Goal: Submit feedback/report problem: Submit feedback/report problem

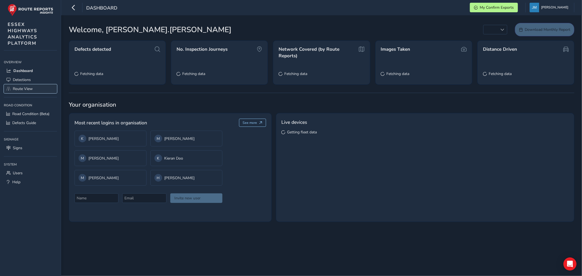
click at [17, 88] on span "Route View" at bounding box center [23, 88] width 20 height 5
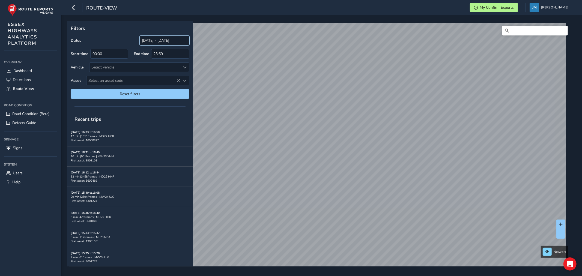
click at [143, 41] on input "[DATE] - [DATE]" at bounding box center [165, 41] width 50 height 10
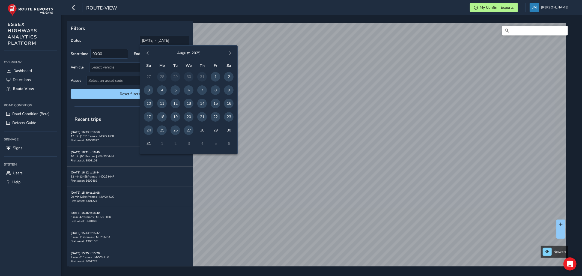
click at [174, 131] on span "26" at bounding box center [175, 130] width 10 height 10
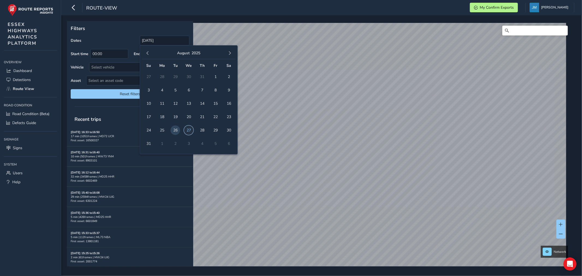
click at [190, 132] on span "27" at bounding box center [189, 130] width 10 height 10
type input "[DATE] - [DATE]"
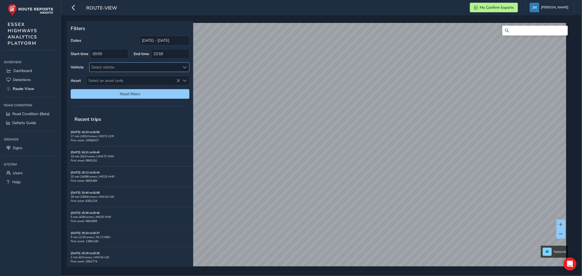
click at [116, 68] on div "Select vehicle" at bounding box center [134, 67] width 91 height 9
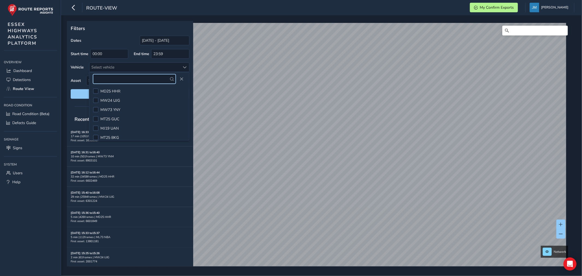
scroll to position [135, 0]
click at [96, 97] on div at bounding box center [95, 96] width 5 height 5
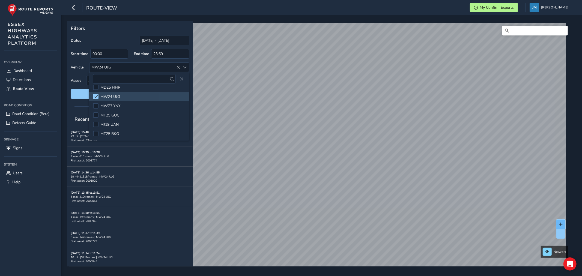
click at [562, 223] on span at bounding box center [561, 225] width 4 height 4
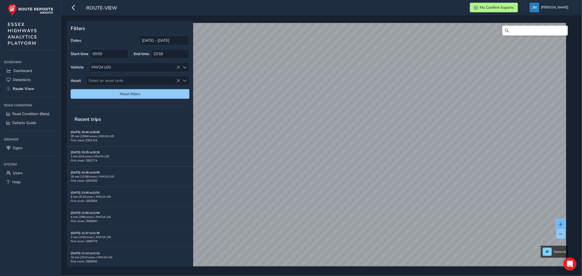
click at [562, 223] on span at bounding box center [561, 225] width 4 height 4
click at [558, 223] on button at bounding box center [560, 225] width 9 height 10
click at [561, 223] on span at bounding box center [561, 225] width 4 height 4
click at [559, 224] on span at bounding box center [561, 225] width 4 height 4
click at [559, 223] on span at bounding box center [561, 225] width 4 height 4
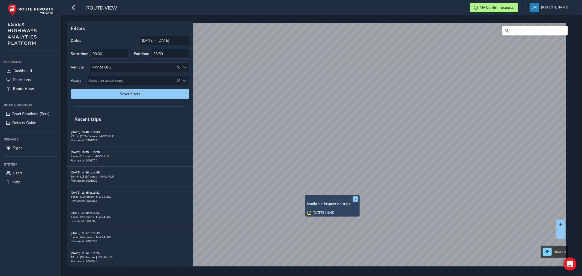
click at [321, 213] on link "[DATE] 14:40" at bounding box center [323, 212] width 22 height 5
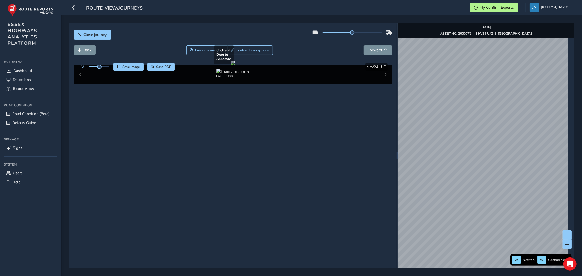
click at [374, 135] on div "Close journey Back Enable zoom mode Enable drawing mode Forward Click and Drag …" at bounding box center [321, 155] width 505 height 265
click at [370, 164] on div "Close journey Back Enable zoom mode Enable drawing mode Forward Click and Drag …" at bounding box center [321, 155] width 505 height 265
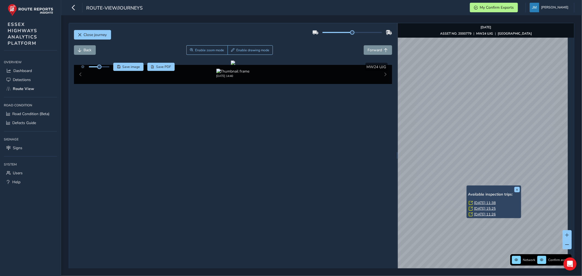
click at [467, 186] on div "x Available inspection trips: [DATE] 11:38 [DATE] 15:25 [DATE] 11:26" at bounding box center [493, 201] width 55 height 33
click at [486, 202] on link "[DATE] 11:38" at bounding box center [485, 202] width 22 height 5
click at [488, 208] on link "[DATE] 15:25" at bounding box center [485, 208] width 22 height 5
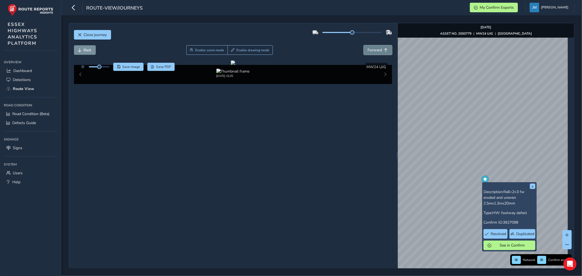
click at [377, 45] on button "Forward" at bounding box center [378, 50] width 28 height 10
click at [80, 50] on span "Back" at bounding box center [80, 50] width 4 height 4
click at [379, 52] on span "Forward" at bounding box center [375, 49] width 14 height 5
click at [380, 51] on button "Forward" at bounding box center [378, 50] width 28 height 10
click at [91, 48] on span "Back" at bounding box center [88, 49] width 8 height 5
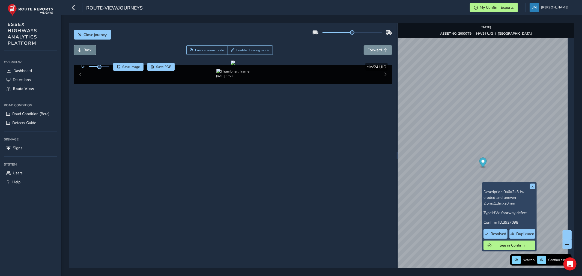
click at [85, 50] on span "Back" at bounding box center [88, 49] width 8 height 5
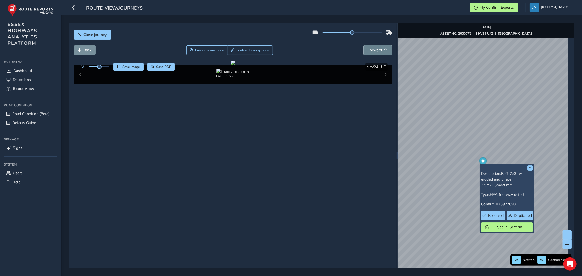
click at [377, 50] on span "Forward" at bounding box center [375, 49] width 14 height 5
click at [378, 50] on span "Forward" at bounding box center [375, 49] width 14 height 5
click at [80, 51] on span "Back" at bounding box center [80, 50] width 4 height 4
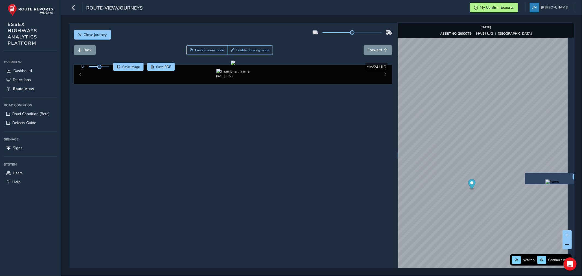
click at [526, 174] on div "x" at bounding box center [552, 178] width 52 height 9
click at [552, 184] on img "Preview frame" at bounding box center [552, 181] width 14 height 4
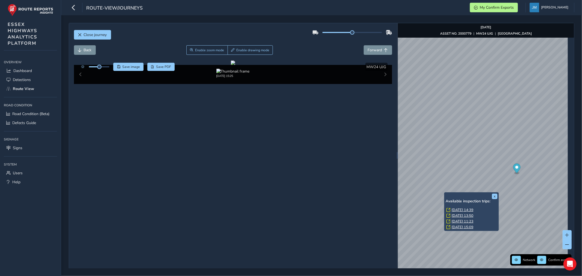
click at [445, 194] on div "x Available inspection trips: [DATE] 14:39 [DATE] 13:50 [DATE] 11:23 [DATE] 15:…" at bounding box center [471, 211] width 55 height 39
click at [444, 194] on div "x Available inspection trips: [DATE] 14:39 [DATE] 13:50 [DATE] 11:23 [DATE] 15:…" at bounding box center [471, 211] width 55 height 39
drag, startPoint x: 444, startPoint y: 194, endPoint x: 452, endPoint y: 203, distance: 12.0
click at [445, 195] on div "x Available inspection trips: [DATE] 14:39 [DATE] 13:50 [DATE] 11:23 [DATE] 15:…" at bounding box center [471, 211] width 55 height 39
click at [462, 214] on link "[DATE] 13:50" at bounding box center [462, 215] width 22 height 5
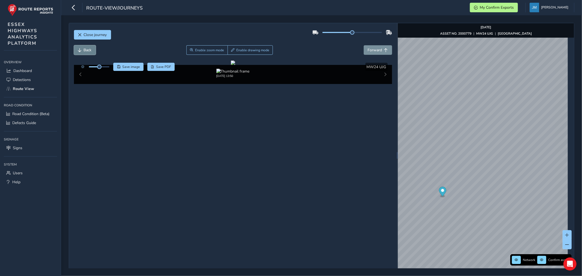
click at [88, 52] on span "Back" at bounding box center [88, 49] width 8 height 5
click at [88, 51] on span "Back" at bounding box center [88, 49] width 8 height 5
click at [88, 50] on span "Back" at bounding box center [88, 49] width 8 height 5
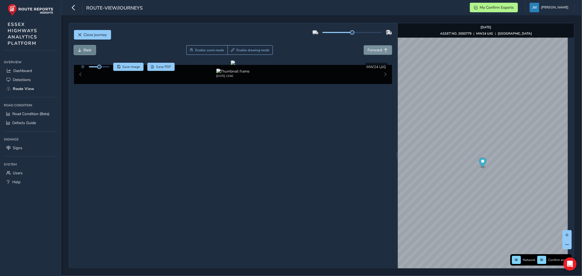
click at [88, 50] on span "Back" at bounding box center [88, 49] width 8 height 5
click at [87, 49] on span "Back" at bounding box center [88, 49] width 8 height 5
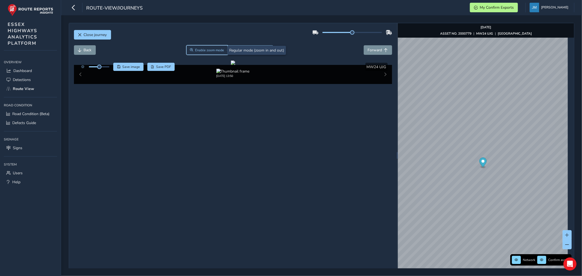
click at [198, 46] on button "Enable zoom mode" at bounding box center [206, 50] width 41 height 10
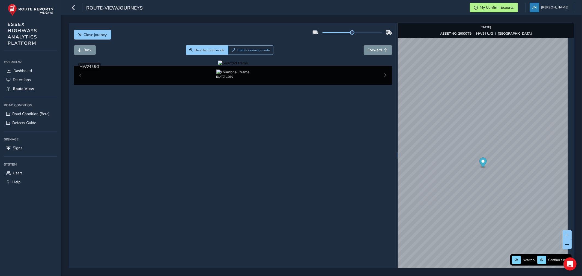
click at [248, 66] on div at bounding box center [233, 63] width 30 height 5
click at [342, 142] on img at bounding box center [210, 160] width 786 height 442
click at [375, 47] on button "Forward" at bounding box center [378, 50] width 28 height 10
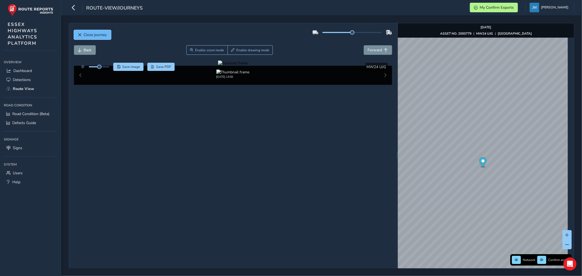
click at [78, 35] on span "Close journey" at bounding box center [80, 35] width 4 height 4
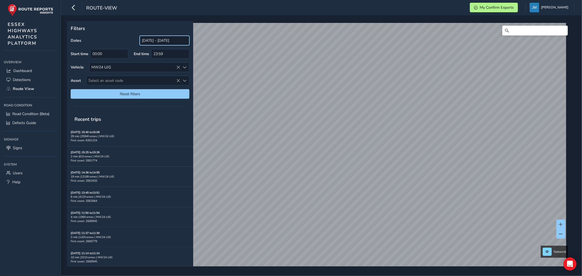
click at [165, 41] on input "[DATE] - [DATE]" at bounding box center [165, 41] width 50 height 10
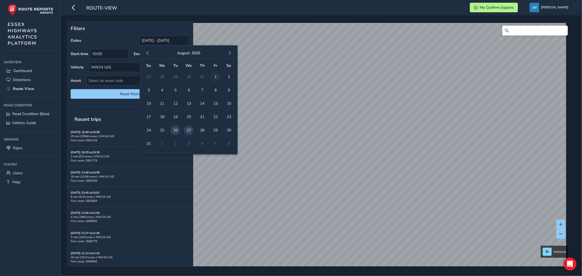
click at [216, 77] on span "1" at bounding box center [216, 77] width 10 height 10
click at [216, 102] on span "15" at bounding box center [216, 104] width 10 height 10
type input "[DATE] - [DATE]"
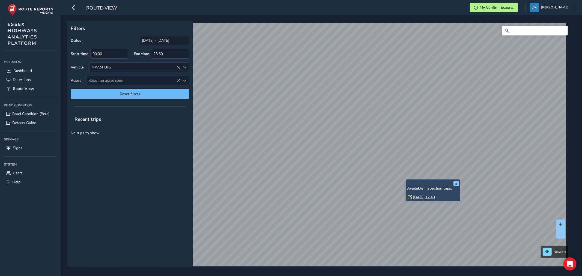
click at [406, 180] on div "x Available inspection trips: [DATE] 12:40" at bounding box center [433, 190] width 55 height 22
click at [418, 197] on link "[DATE] 12:40" at bounding box center [424, 197] width 22 height 5
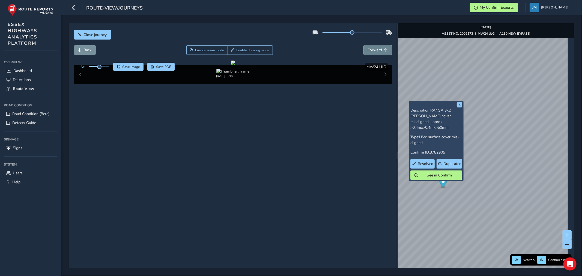
click at [379, 51] on button "Forward" at bounding box center [378, 50] width 28 height 10
click at [80, 35] on span "Close journey" at bounding box center [80, 35] width 4 height 4
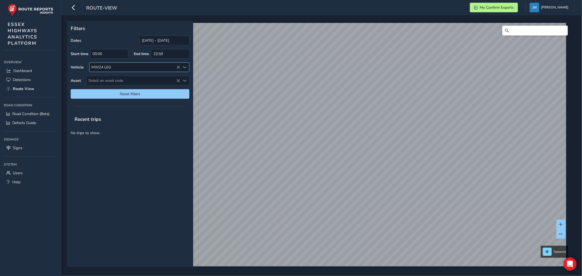
click at [177, 68] on icon at bounding box center [178, 67] width 4 height 4
click at [179, 69] on icon at bounding box center [178, 67] width 4 height 4
click at [418, 202] on link "[DATE] 11:32" at bounding box center [423, 201] width 22 height 5
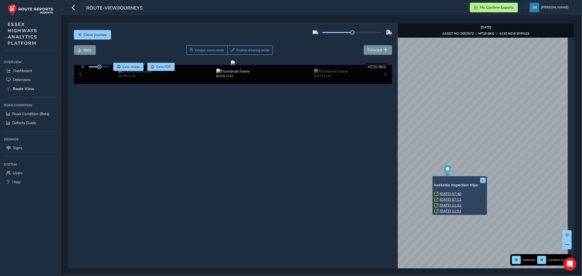
click at [444, 204] on link "[DATE] 11:32" at bounding box center [451, 205] width 22 height 5
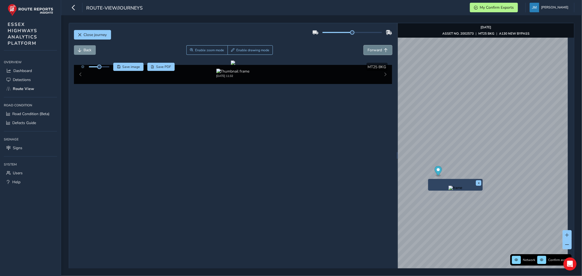
click at [373, 49] on span "Forward" at bounding box center [375, 49] width 14 height 5
click at [374, 49] on span "Forward" at bounding box center [375, 49] width 14 height 5
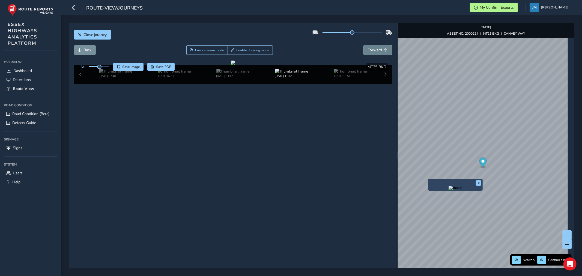
click at [374, 49] on span "Forward" at bounding box center [375, 49] width 14 height 5
click at [86, 50] on span "Back" at bounding box center [88, 49] width 8 height 5
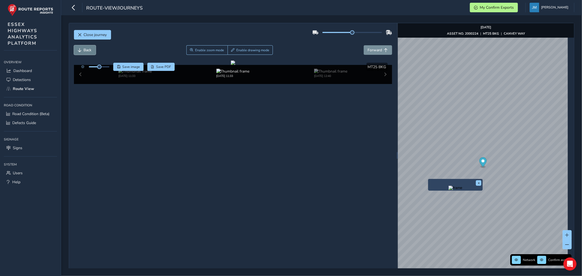
click at [86, 50] on span "Back" at bounding box center [88, 49] width 8 height 5
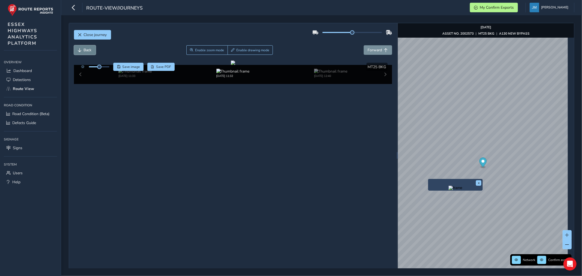
click at [86, 50] on span "Back" at bounding box center [88, 49] width 8 height 5
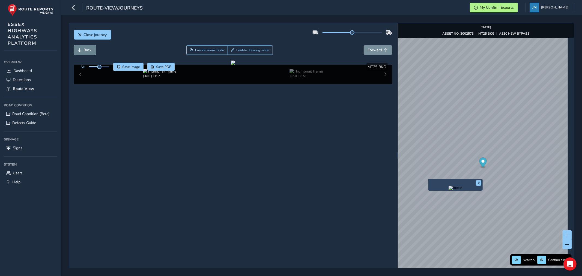
click at [86, 50] on span "Back" at bounding box center [88, 49] width 8 height 5
click at [374, 50] on span "Forward" at bounding box center [375, 49] width 14 height 5
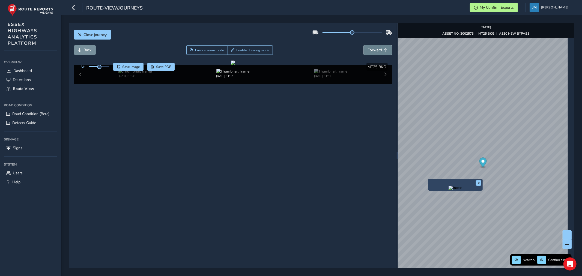
click at [374, 50] on span "Forward" at bounding box center [375, 49] width 14 height 5
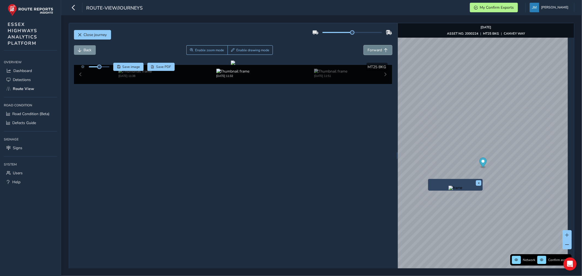
click at [374, 50] on span "Forward" at bounding box center [375, 49] width 14 height 5
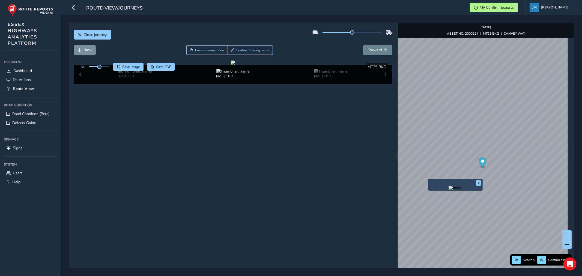
click at [374, 50] on span "Forward" at bounding box center [375, 49] width 14 height 5
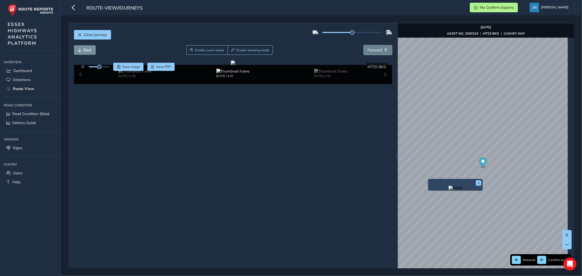
click at [374, 50] on span "Forward" at bounding box center [375, 49] width 14 height 5
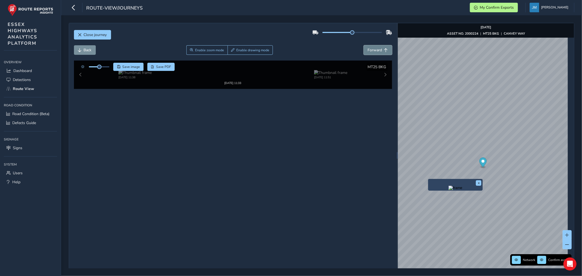
click at [374, 50] on span "Forward" at bounding box center [375, 49] width 14 height 5
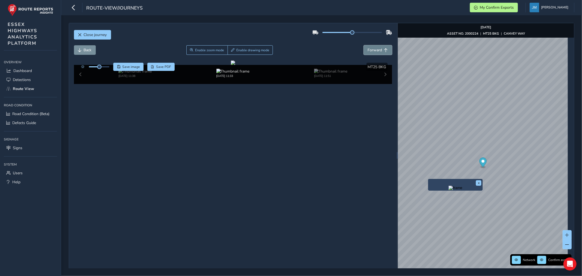
click at [374, 50] on span "Forward" at bounding box center [375, 49] width 14 height 5
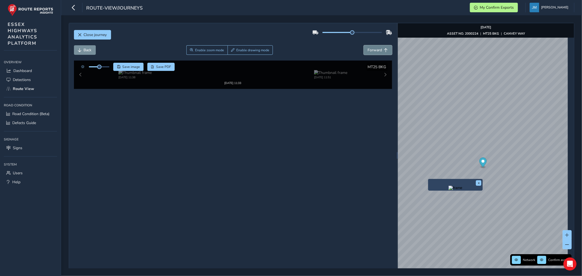
click at [374, 50] on span "Forward" at bounding box center [375, 49] width 14 height 5
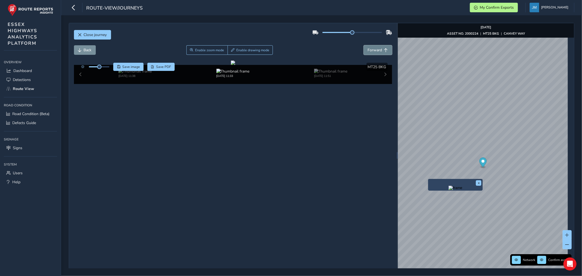
click at [374, 50] on span "Forward" at bounding box center [375, 49] width 14 height 5
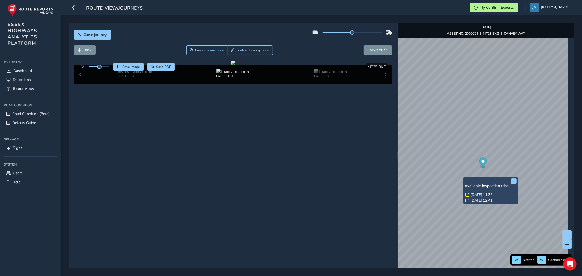
click at [482, 201] on link "[DATE] 12:41" at bounding box center [482, 200] width 22 height 5
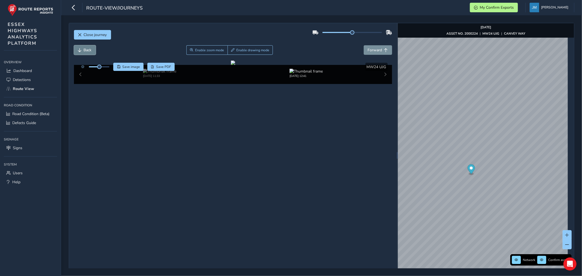
click at [83, 47] on button "Back" at bounding box center [85, 50] width 22 height 10
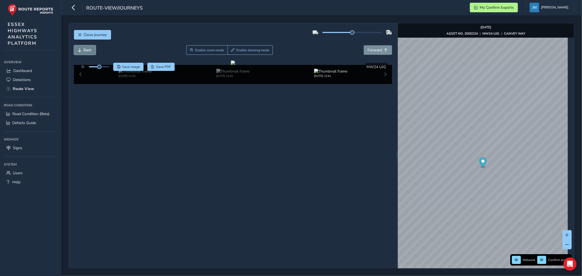
click at [83, 47] on button "Back" at bounding box center [85, 50] width 22 height 10
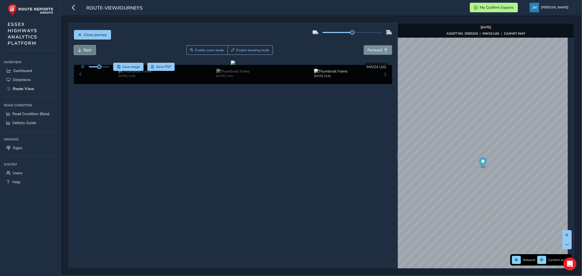
click at [83, 47] on button "Back" at bounding box center [85, 50] width 22 height 10
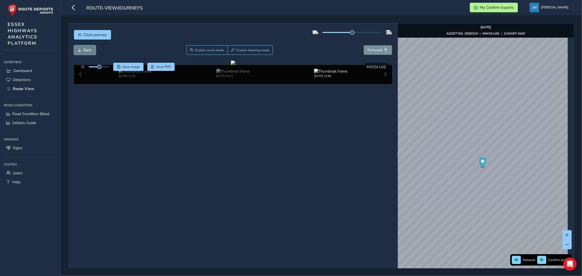
click at [83, 47] on button "Back" at bounding box center [85, 50] width 22 height 10
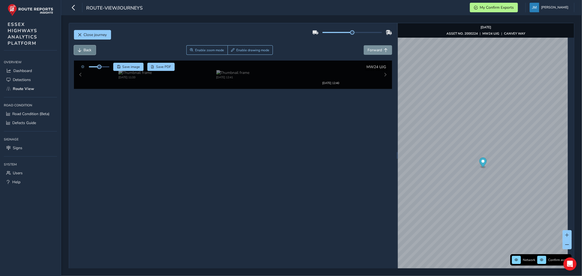
click at [83, 47] on button "Back" at bounding box center [85, 50] width 22 height 10
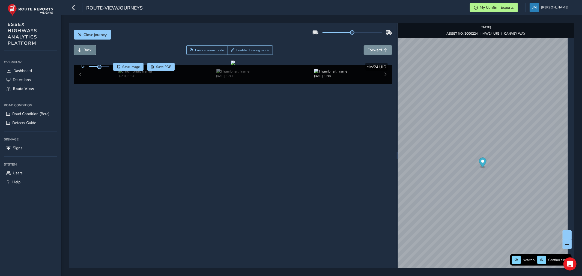
click at [83, 47] on button "Back" at bounding box center [85, 50] width 22 height 10
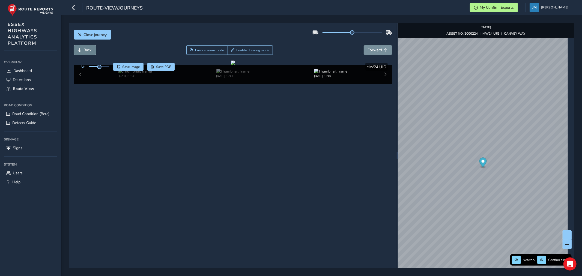
click at [83, 47] on button "Back" at bounding box center [85, 50] width 22 height 10
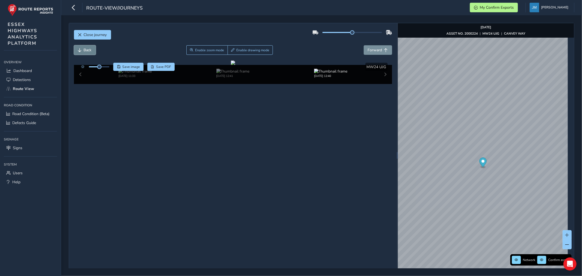
click at [83, 47] on button "Back" at bounding box center [85, 50] width 22 height 10
click at [379, 50] on button "Forward" at bounding box center [378, 50] width 28 height 10
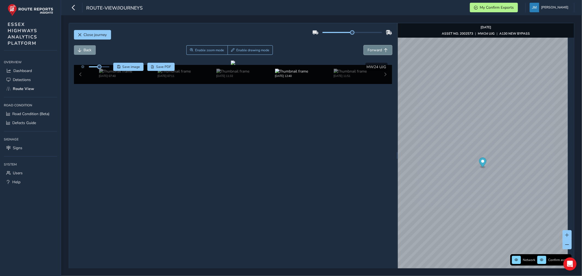
click at [379, 50] on button "Forward" at bounding box center [378, 50] width 28 height 10
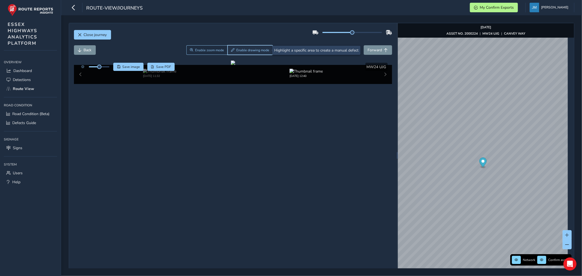
click at [254, 52] on span "Enable drawing mode" at bounding box center [252, 50] width 33 height 4
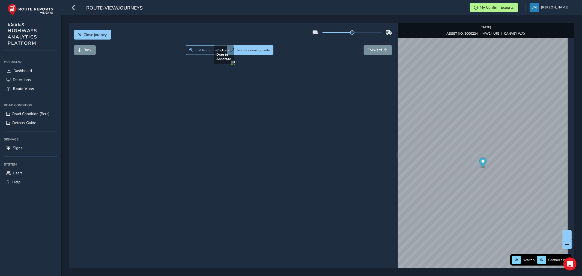
drag, startPoint x: 357, startPoint y: 99, endPoint x: 380, endPoint y: 171, distance: 75.4
click at [235, 65] on div at bounding box center [233, 63] width 4 height 4
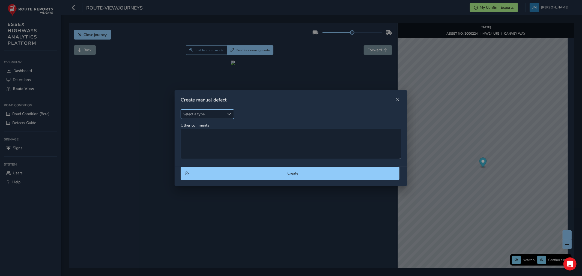
click at [230, 115] on span "Select a type" at bounding box center [229, 114] width 4 height 4
type input "sign"
click at [203, 150] on li "Roadsign Missing" at bounding box center [213, 147] width 64 height 9
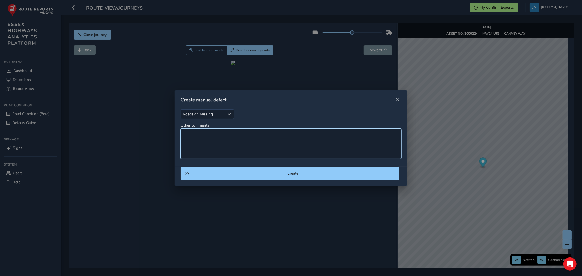
click at [203, 147] on textarea "Other comments" at bounding box center [291, 144] width 221 height 30
type textarea "a"
type textarea "R"
click at [235, 132] on textarea "Advance directional road sign missing for Fairglen Interchange RAB" at bounding box center [291, 144] width 221 height 30
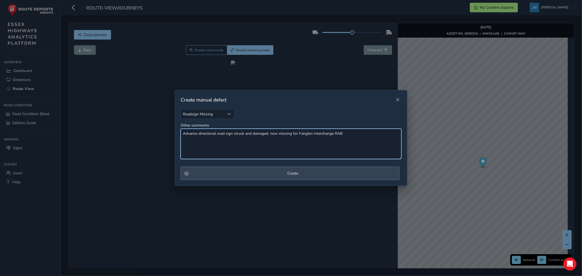
type textarea "Advance directional road sign struck and damaged, now missing for Fairglen Inte…"
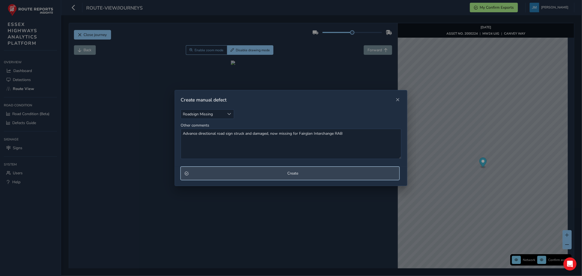
click at [277, 175] on span "Create" at bounding box center [292, 173] width 205 height 5
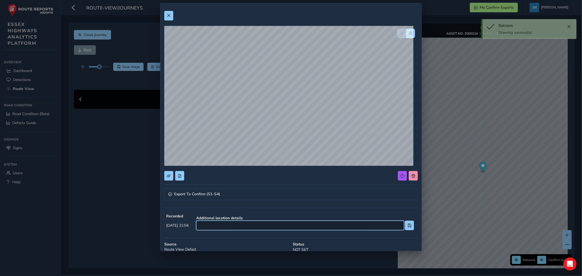
click at [242, 221] on input at bounding box center [300, 226] width 208 height 10
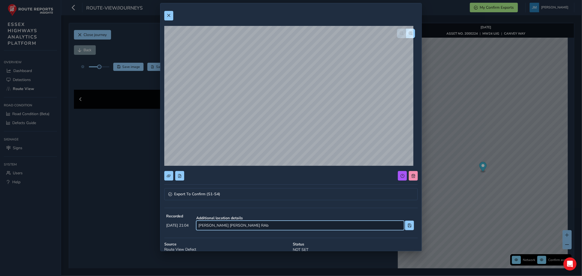
click at [241, 224] on input "[PERSON_NAME] [PERSON_NAME] RAb" at bounding box center [300, 226] width 208 height 10
type input "B"
type input "[PERSON_NAME] [PERSON_NAME] RAB ([PERSON_NAME])"
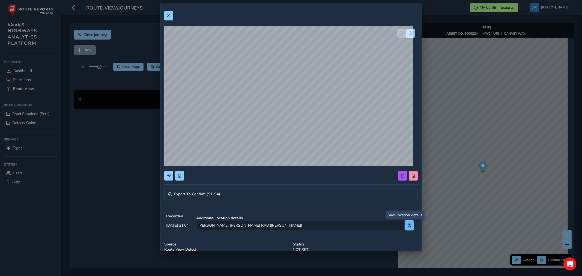
drag, startPoint x: 406, startPoint y: 227, endPoint x: 403, endPoint y: 224, distance: 4.1
click at [408, 225] on span at bounding box center [410, 226] width 4 height 4
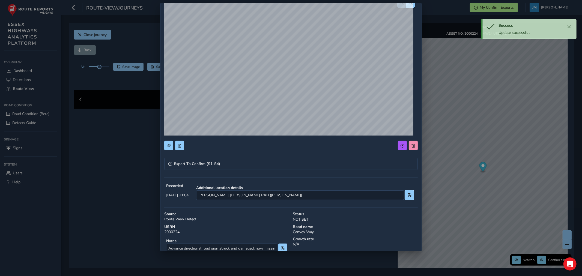
scroll to position [59, 0]
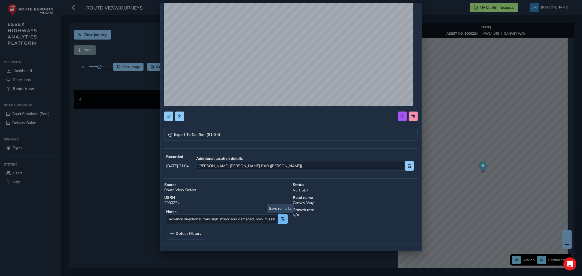
click at [281, 219] on span at bounding box center [283, 219] width 4 height 4
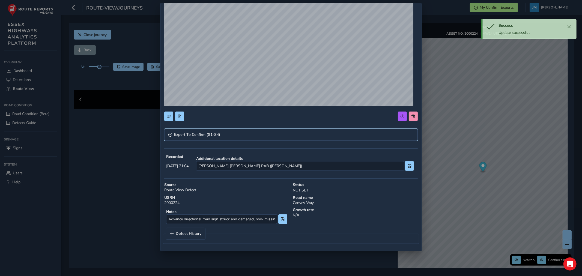
click at [203, 134] on span "Export To Confirm (S1-S4)" at bounding box center [197, 135] width 46 height 4
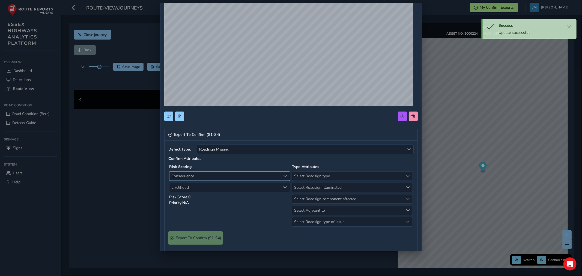
click at [200, 175] on span "Consequence" at bounding box center [224, 176] width 111 height 9
drag, startPoint x: 191, startPoint y: 195, endPoint x: 195, endPoint y: 186, distance: 9.6
click at [192, 194] on li "1 Negligible" at bounding box center [228, 196] width 118 height 9
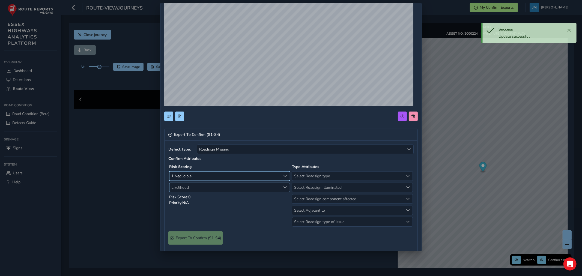
click at [195, 188] on span "Likelihood" at bounding box center [224, 187] width 111 height 9
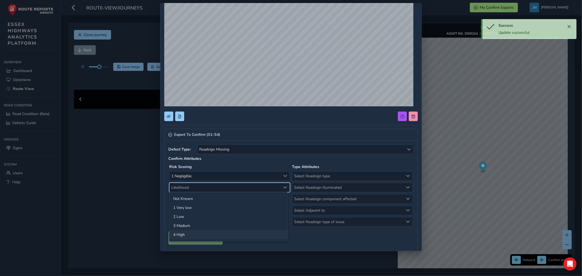
click at [187, 233] on li "4 High" at bounding box center [228, 234] width 118 height 9
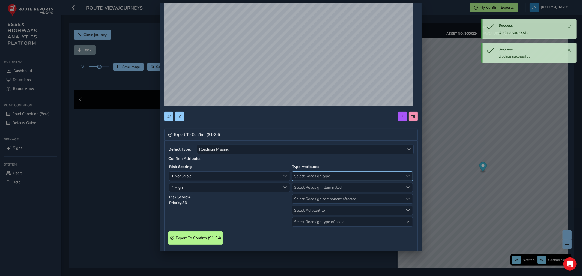
click at [313, 178] on span "Select Roadsign type" at bounding box center [347, 176] width 111 height 9
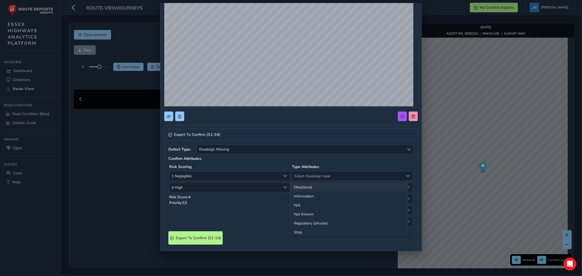
click at [310, 187] on li "Directional" at bounding box center [349, 187] width 118 height 9
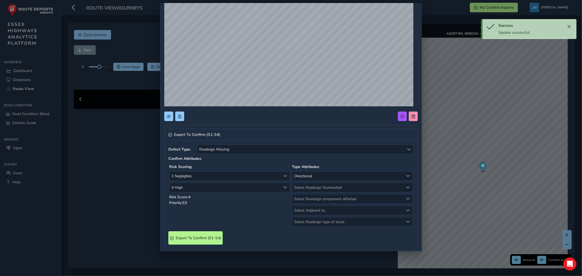
click at [310, 187] on span "Select Roadsign Illuminated" at bounding box center [347, 187] width 111 height 9
click at [303, 200] on li "No" at bounding box center [349, 198] width 118 height 9
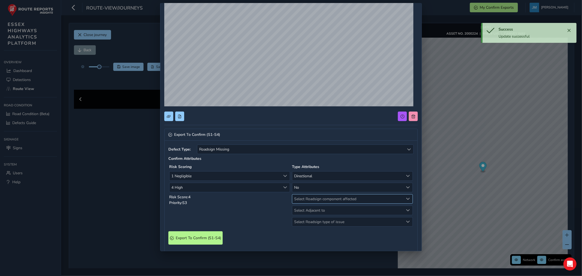
click at [304, 201] on span "Select Roadsign component affected" at bounding box center [347, 198] width 111 height 9
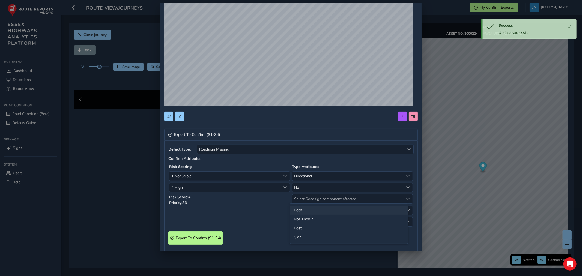
click at [303, 209] on li "Both" at bounding box center [349, 210] width 118 height 9
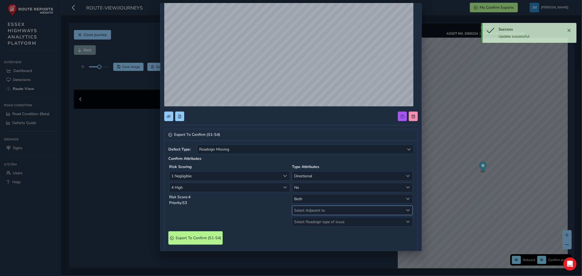
click at [306, 211] on span "Select Adjacent to" at bounding box center [347, 210] width 111 height 9
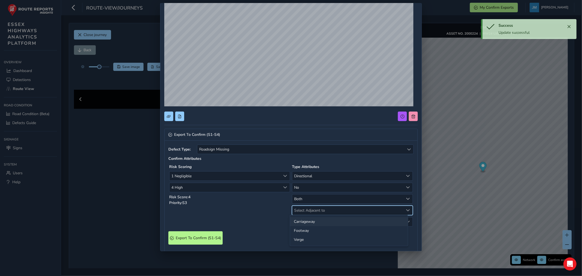
click at [304, 222] on li "Carriageway" at bounding box center [349, 221] width 118 height 9
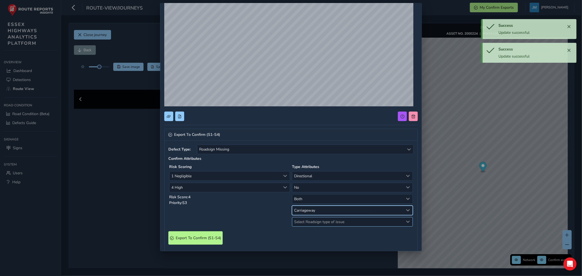
click at [306, 221] on span "Select Roadsign type of issue" at bounding box center [347, 221] width 111 height 9
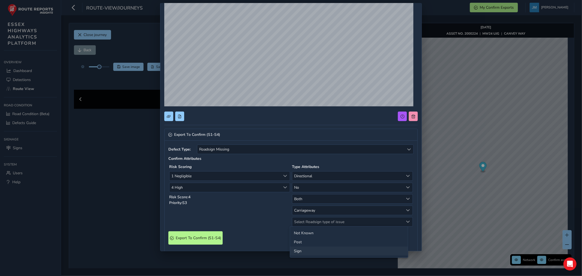
click at [301, 252] on li "Sign" at bounding box center [349, 251] width 118 height 9
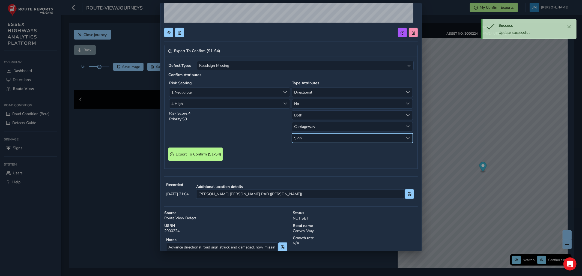
scroll to position [146, 0]
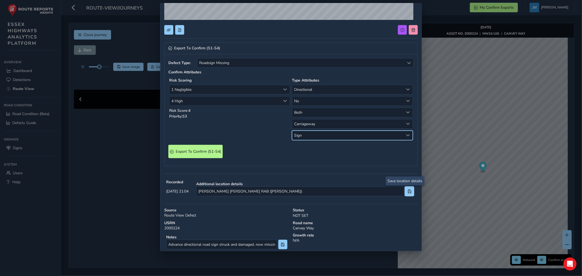
drag, startPoint x: 405, startPoint y: 192, endPoint x: 367, endPoint y: 212, distance: 42.5
click at [405, 194] on button at bounding box center [409, 192] width 9 height 10
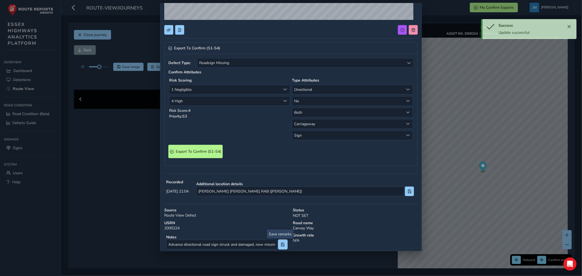
drag, startPoint x: 280, startPoint y: 244, endPoint x: 269, endPoint y: 221, distance: 25.1
click at [281, 243] on span at bounding box center [283, 245] width 4 height 4
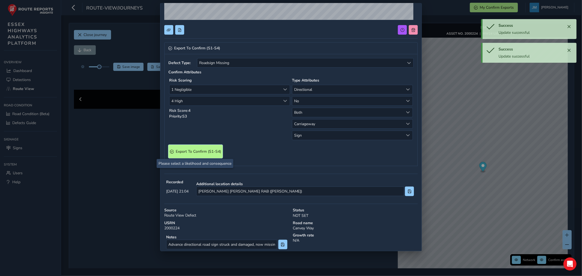
click at [210, 152] on span "Export To Confirm (S1-S4)" at bounding box center [198, 151] width 45 height 5
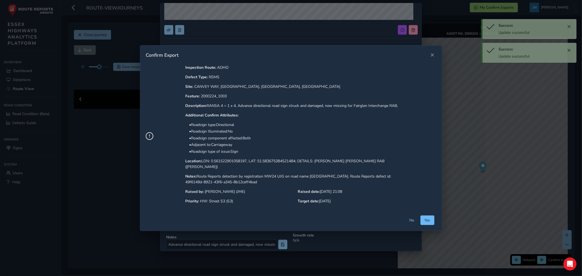
click at [424, 218] on span "Yes" at bounding box center [427, 220] width 6 height 5
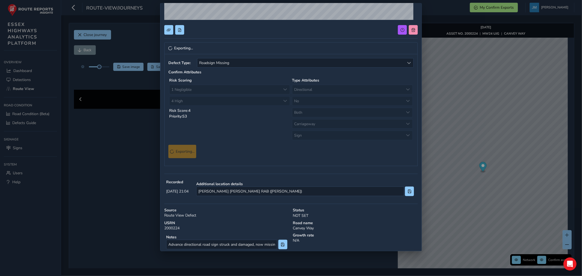
click at [489, 182] on div "Exporting... Defect Type: Roadsign Missing Roadsign Missing Confirm Attributes …" at bounding box center [291, 138] width 582 height 276
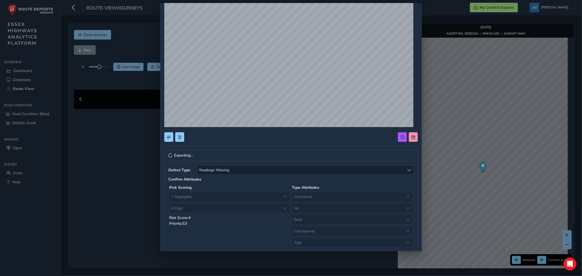
scroll to position [0, 0]
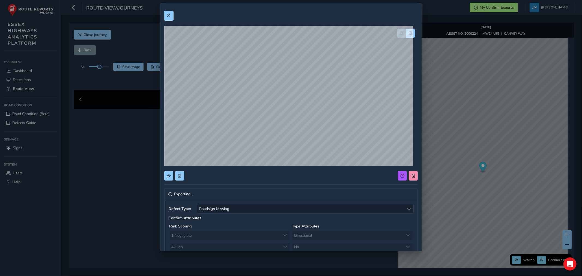
drag, startPoint x: 171, startPoint y: 15, endPoint x: 179, endPoint y: 23, distance: 11.2
click at [171, 15] on button at bounding box center [168, 16] width 9 height 10
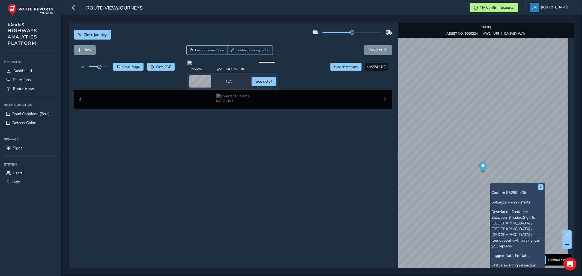
click at [492, 184] on div "x Confirm ID: 2992435 Subject: signing defects Description: Customer Selection=…" at bounding box center [518, 238] width 52 height 109
click at [517, 274] on span "See in Confirm" at bounding box center [520, 276] width 38 height 5
